Goal: Transaction & Acquisition: Purchase product/service

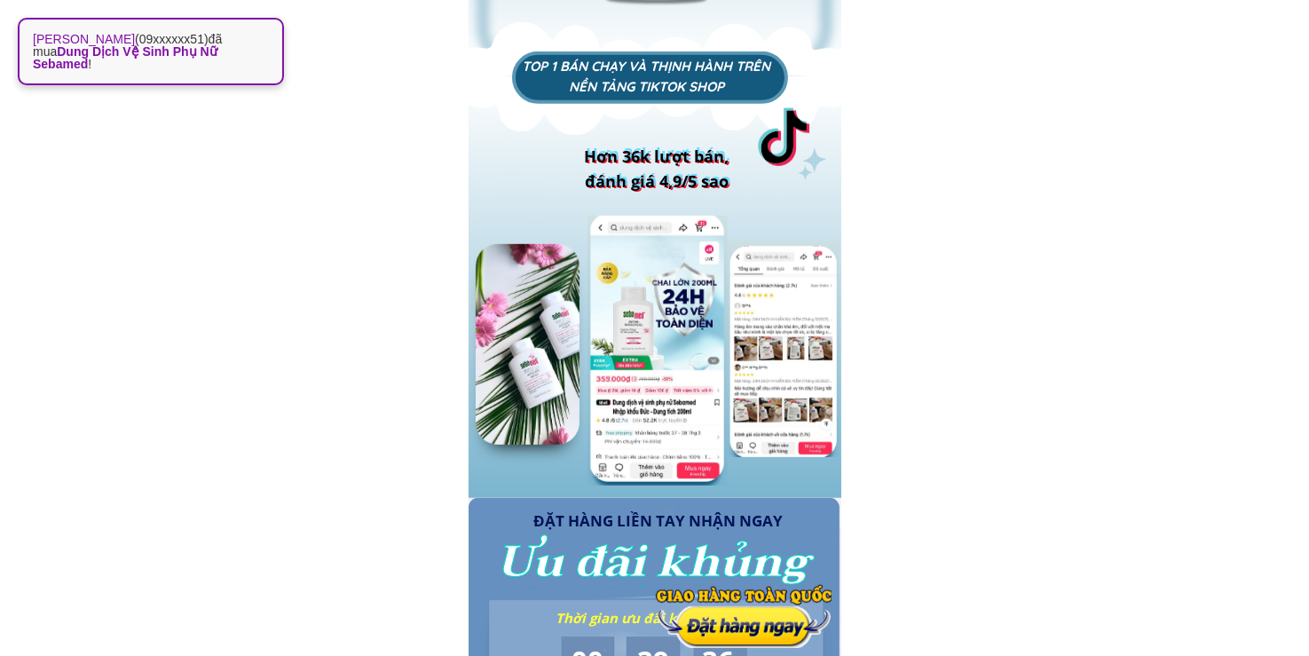
scroll to position [1656, 0]
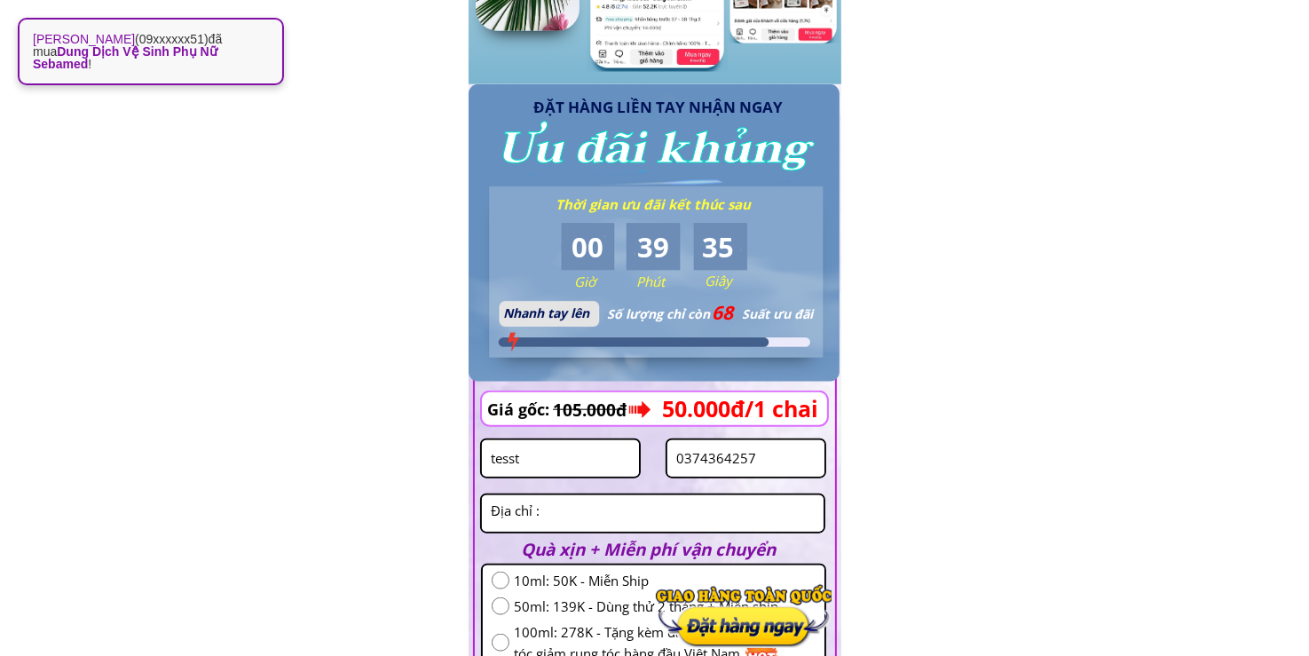
click at [766, 469] on input "0374364257" at bounding box center [746, 458] width 148 height 36
paste input "982748552"
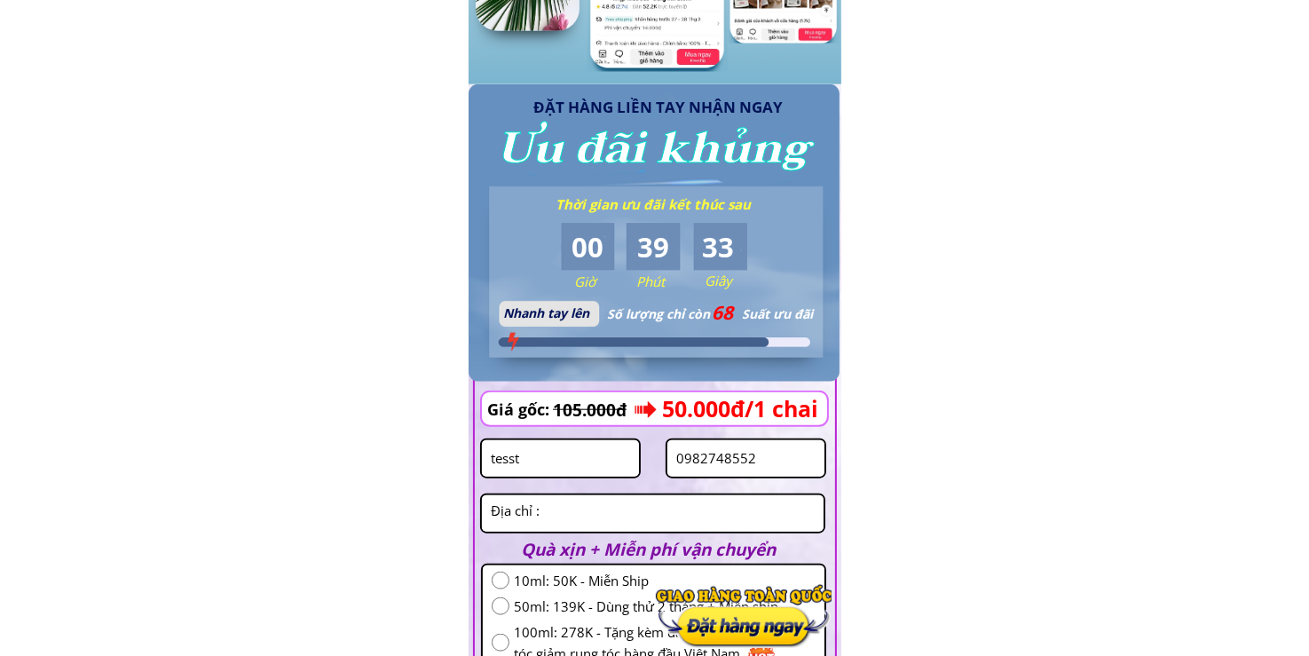
type input "0982748552"
click at [547, 473] on input "tesst" at bounding box center [560, 458] width 148 height 36
paste input "nguên thi ha"
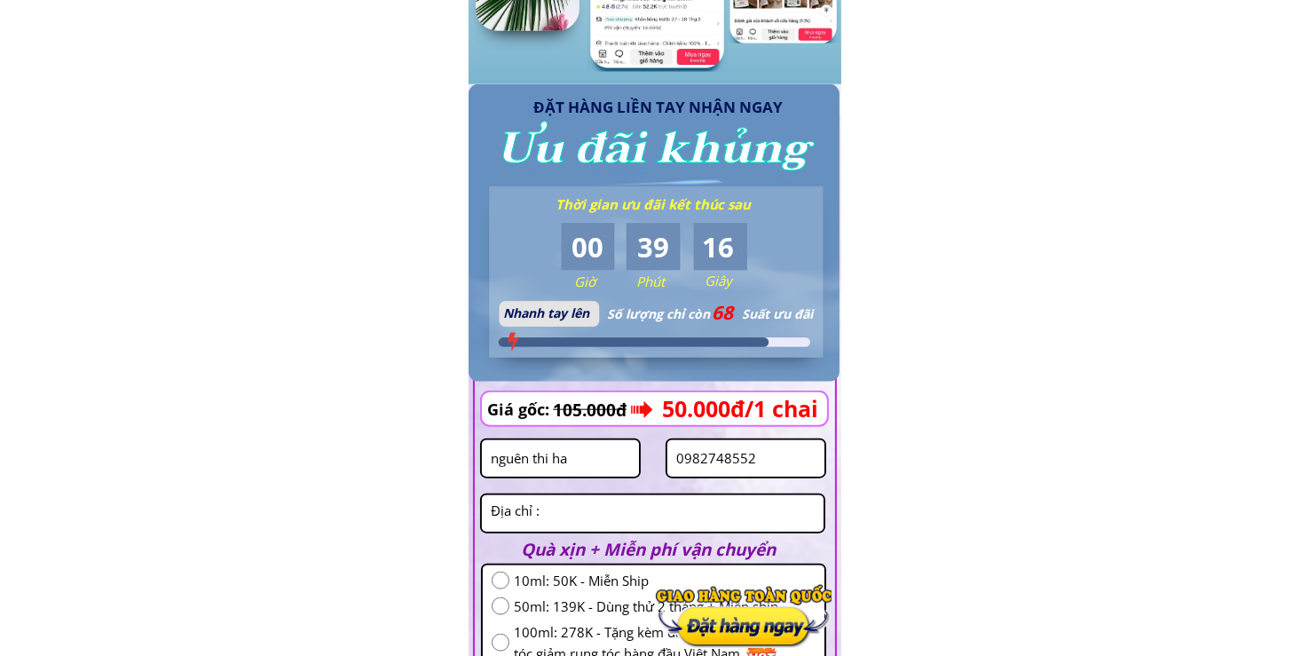
type input "nguên thi ha"
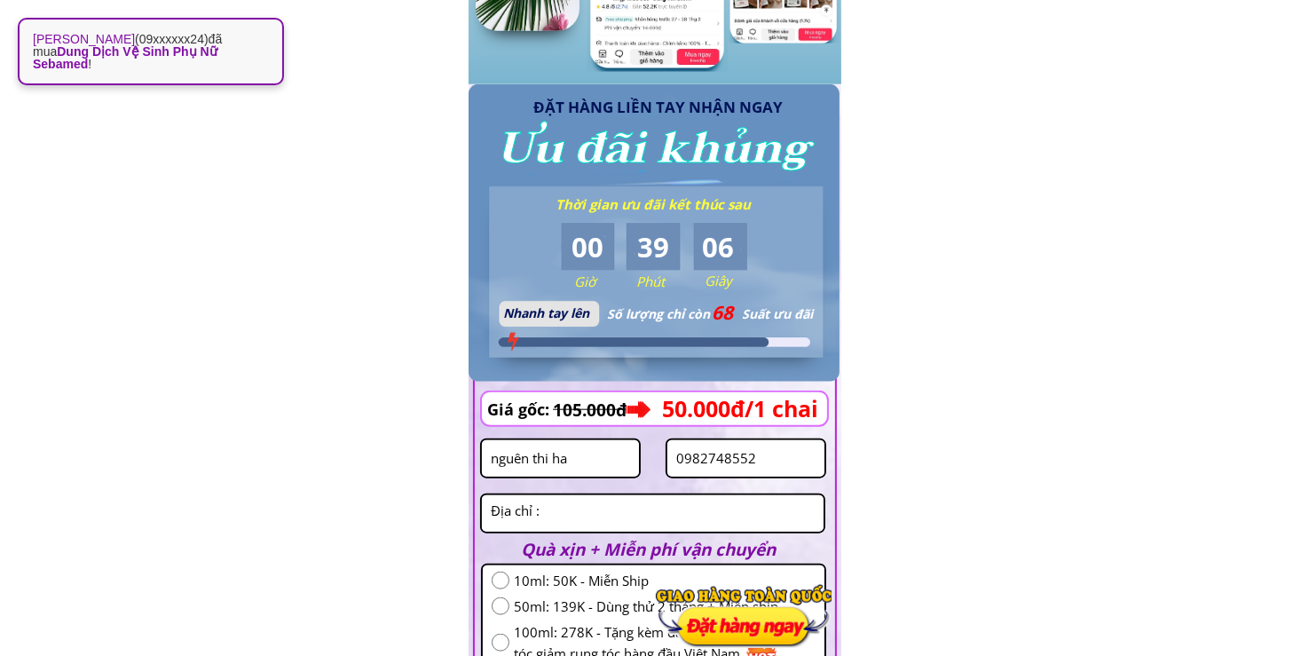
scroll to position [1864, 0]
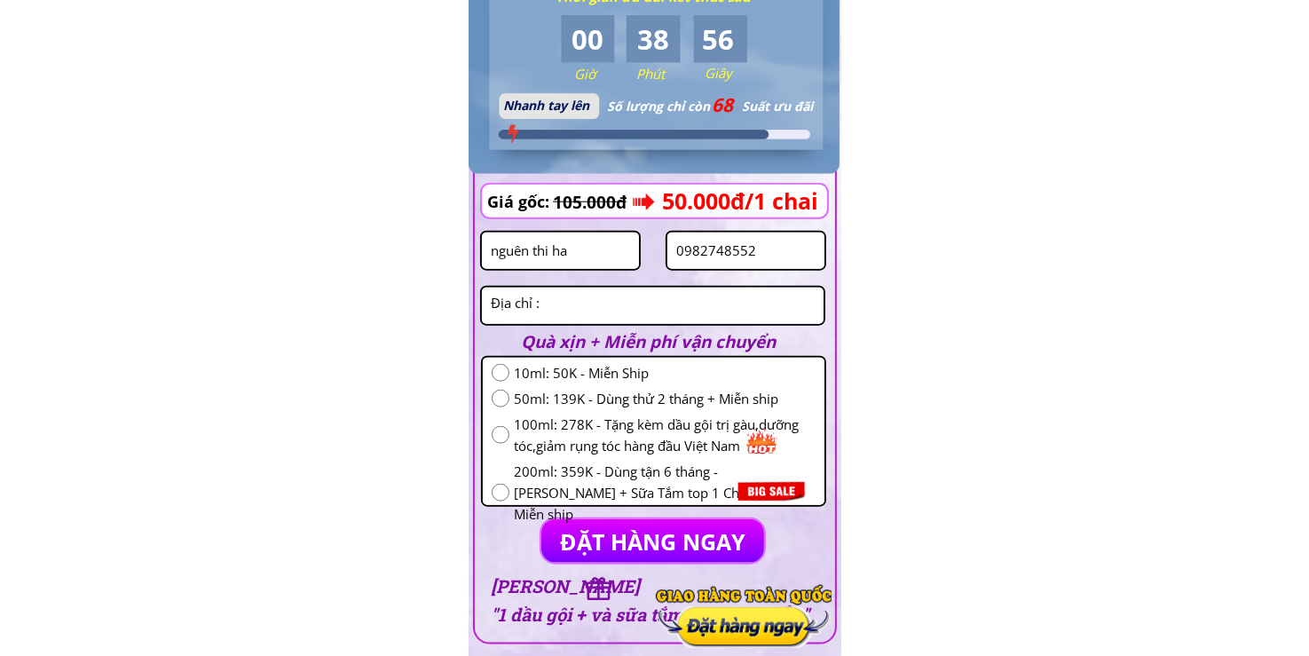
click at [580, 304] on textarea at bounding box center [652, 306] width 333 height 36
paste textarea "Sô nha 21 xom 6 thôn nhân vực xa [GEOGRAPHIC_DATA] ha nôi"
type textarea "Sô nha 21 xom 6 thôn nhân vực xa [GEOGRAPHIC_DATA] ha nôi"
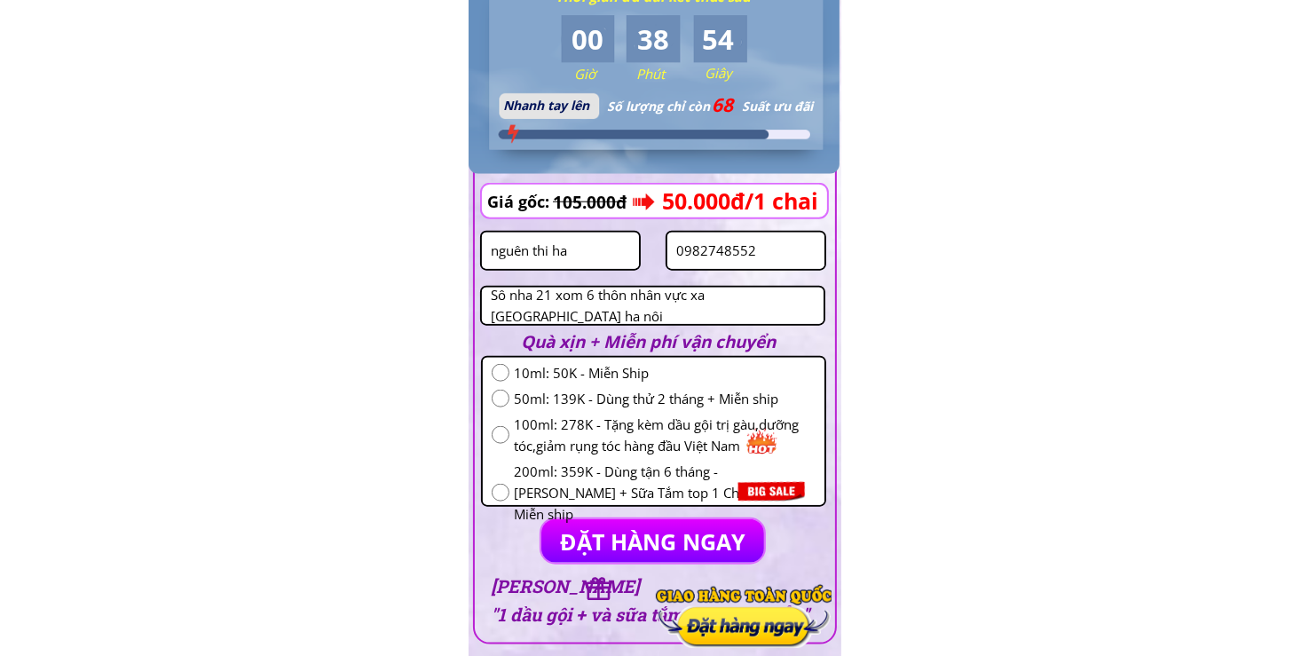
click at [547, 390] on span "50ml: 139K - Dùng thử 2 tháng + Miễn ship" at bounding box center [665, 398] width 302 height 21
radio input "true"
click at [611, 524] on p "ĐẶT HÀNG NGAY" at bounding box center [653, 540] width 243 height 47
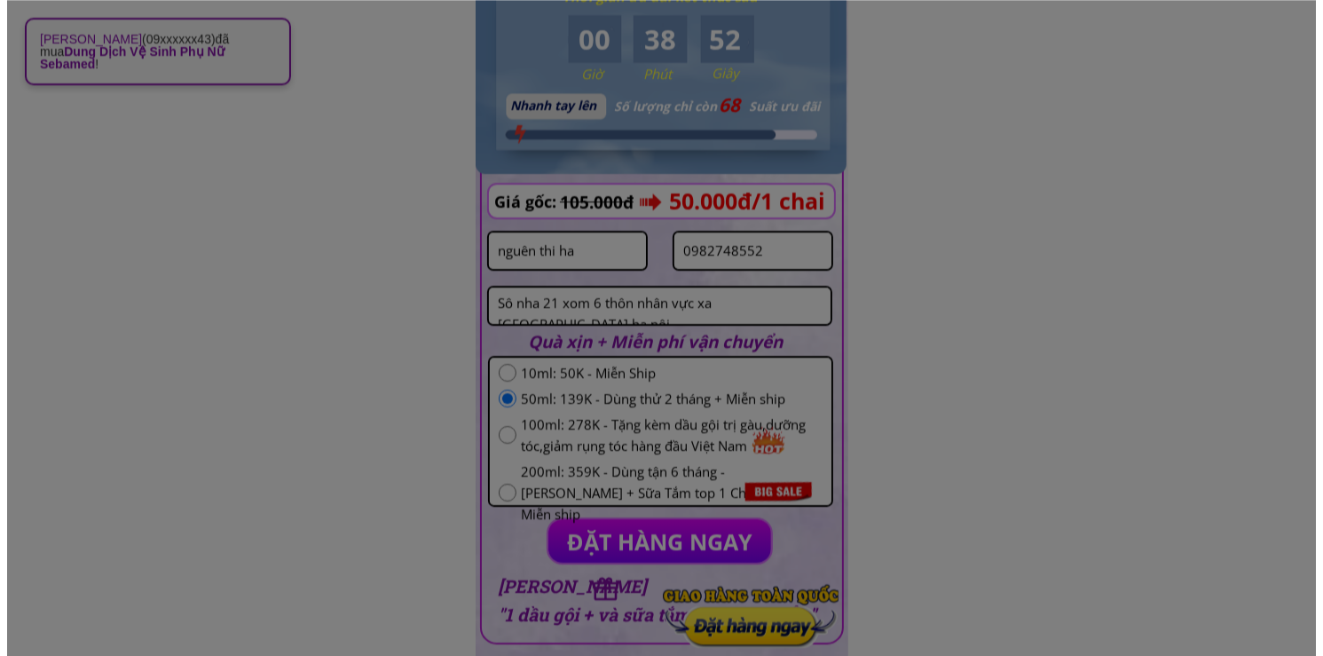
scroll to position [0, 0]
